Goal: Information Seeking & Learning: Compare options

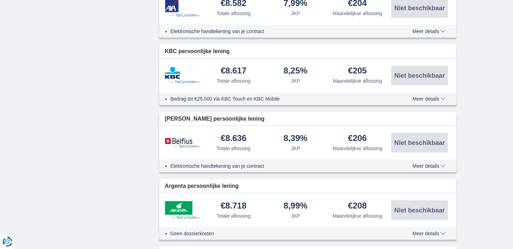
scroll to position [501, 0]
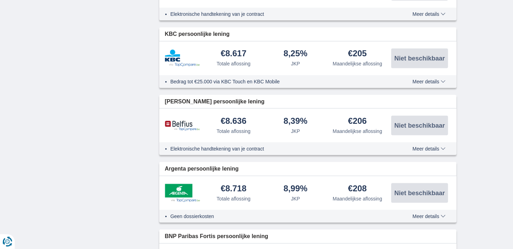
click at [186, 193] on img at bounding box center [182, 193] width 35 height 18
click at [225, 195] on div "Totale aflossing" at bounding box center [234, 198] width 34 height 7
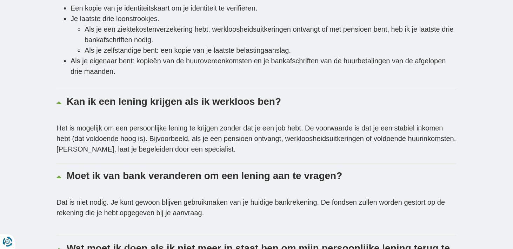
scroll to position [0, 0]
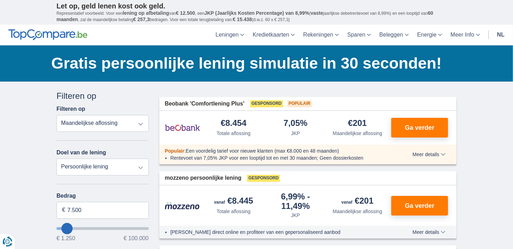
click at [141, 124] on select "Totale aflossing JKP Maandelijkse aflossing" at bounding box center [103, 123] width 92 height 17
click at [123, 214] on input "7.500" at bounding box center [103, 209] width 92 height 17
type input "7"
type input "66.250"
type input "66250"
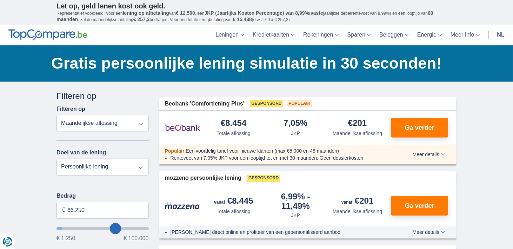
click at [115, 227] on input "wantToBorrow" at bounding box center [103, 228] width 92 height 3
select select "120"
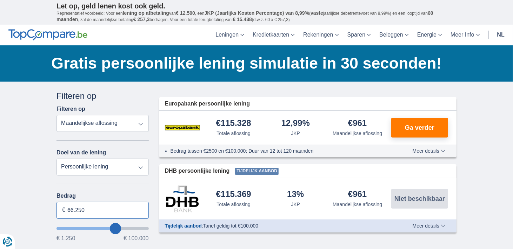
drag, startPoint x: 89, startPoint y: 210, endPoint x: 36, endPoint y: 216, distance: 53.0
type input "20.250"
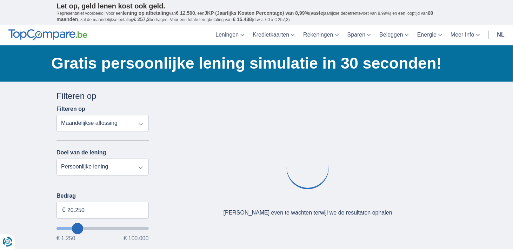
type input "20250"
click at [78, 227] on input "wantToBorrow" at bounding box center [103, 228] width 92 height 3
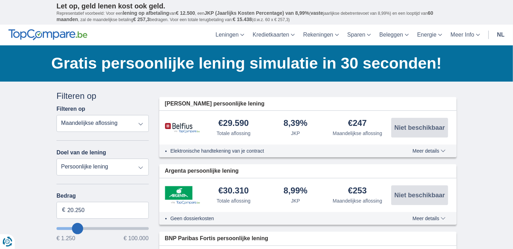
click at [89, 125] on select "Totale aflossing JKP Maandelijkse aflossing" at bounding box center [103, 123] width 92 height 17
click at [57, 115] on select "Totale aflossing JKP Maandelijkse aflossing" at bounding box center [103, 123] width 92 height 17
click at [89, 121] on select "Totale aflossing JKP Maandelijkse aflossing" at bounding box center [103, 123] width 92 height 17
click at [57, 115] on select "Totale aflossing JKP Maandelijkse aflossing" at bounding box center [103, 123] width 92 height 17
click at [225, 195] on div "€30.310 Totale aflossing" at bounding box center [234, 195] width 62 height 18
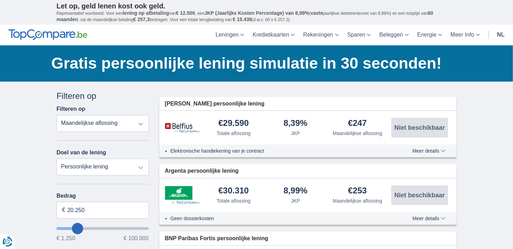
click at [205, 219] on li "Geen dossierkosten" at bounding box center [279, 217] width 217 height 7
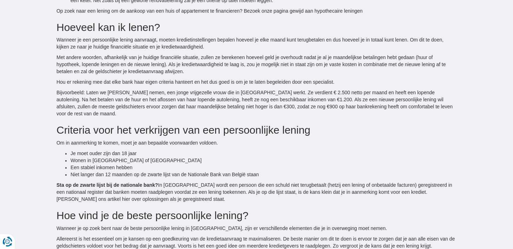
scroll to position [798, 0]
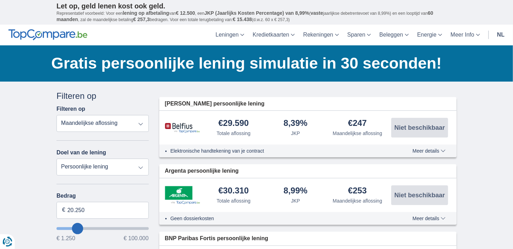
click at [141, 120] on select "Totale aflossing JKP Maandelijkse aflossing" at bounding box center [103, 123] width 92 height 17
select select "apr+"
click at [57, 115] on select "Totale aflossing JKP Maandelijkse aflossing" at bounding box center [103, 123] width 92 height 17
click at [141, 167] on select "Persoonlijke lening Auto Moto / fiets Mobilhome / caravan Renovatie Energie Sch…" at bounding box center [103, 166] width 92 height 17
select select "renovationLoan"
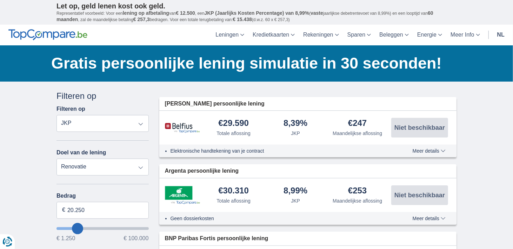
click at [57, 158] on select "Persoonlijke lening Auto Moto / fiets Mobilhome / caravan Renovatie Energie Sch…" at bounding box center [103, 166] width 92 height 17
type input "15.000"
type input "15250"
select select "60"
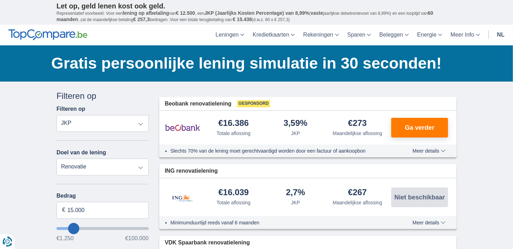
click at [142, 123] on select "Totale aflossing JKP Maandelijkse aflossing" at bounding box center [103, 123] width 92 height 17
select select "mrp+"
click at [57, 115] on select "Totale aflossing JKP Maandelijkse aflossing" at bounding box center [103, 123] width 92 height 17
